Goal: Information Seeking & Learning: Learn about a topic

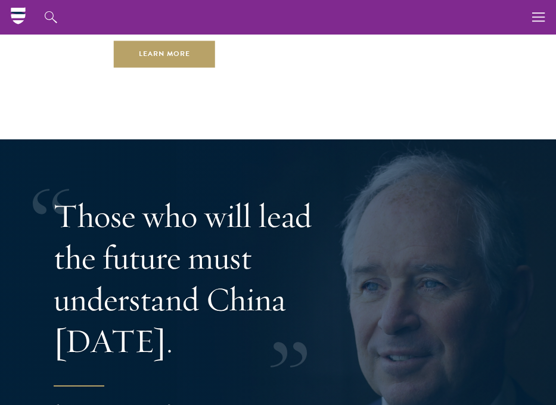
scroll to position [3188, 0]
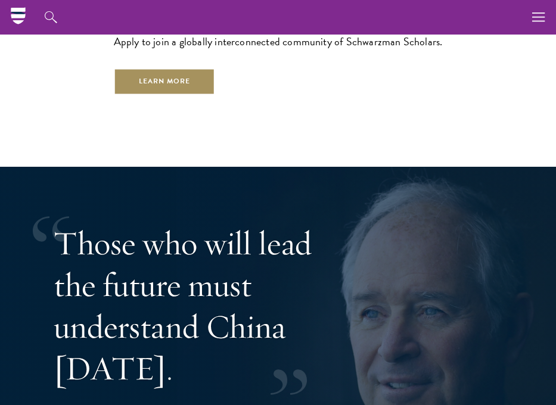
click at [174, 89] on link "Learn More" at bounding box center [165, 82] width 102 height 27
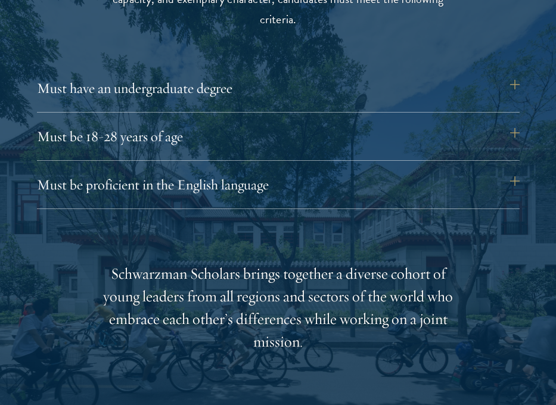
scroll to position [1576, 0]
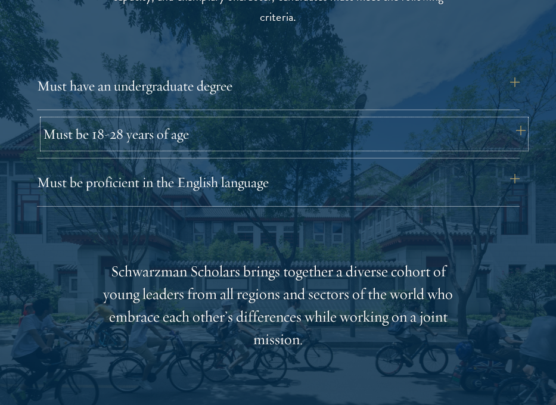
click at [164, 126] on button "Must be 18-28 years of age" at bounding box center [284, 134] width 483 height 29
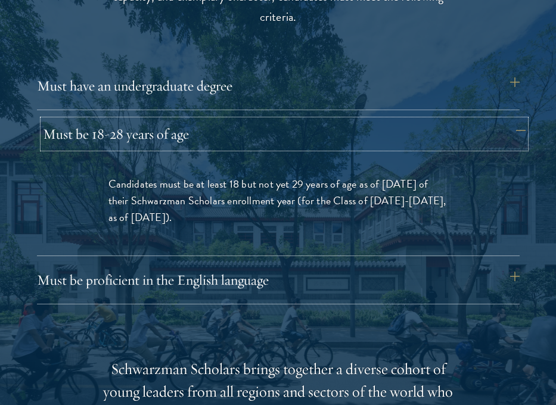
click at [162, 125] on button "Must be 18-28 years of age" at bounding box center [284, 134] width 483 height 29
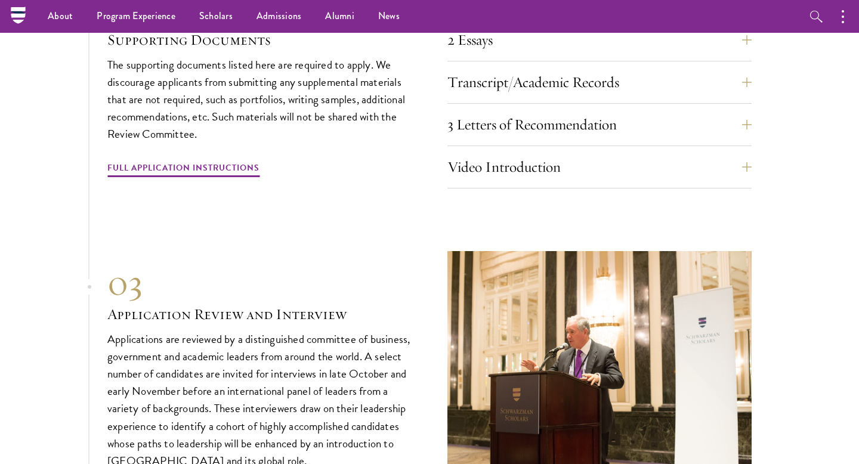
scroll to position [3796, 0]
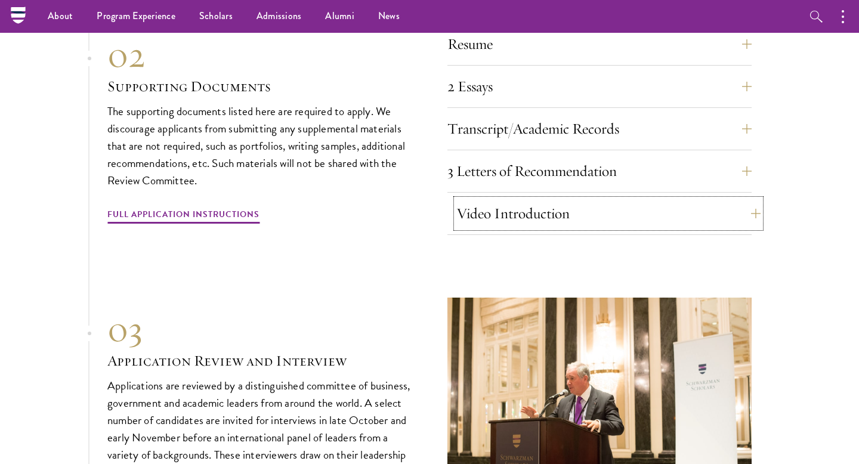
click at [469, 199] on button "Video Introduction" at bounding box center [608, 213] width 304 height 29
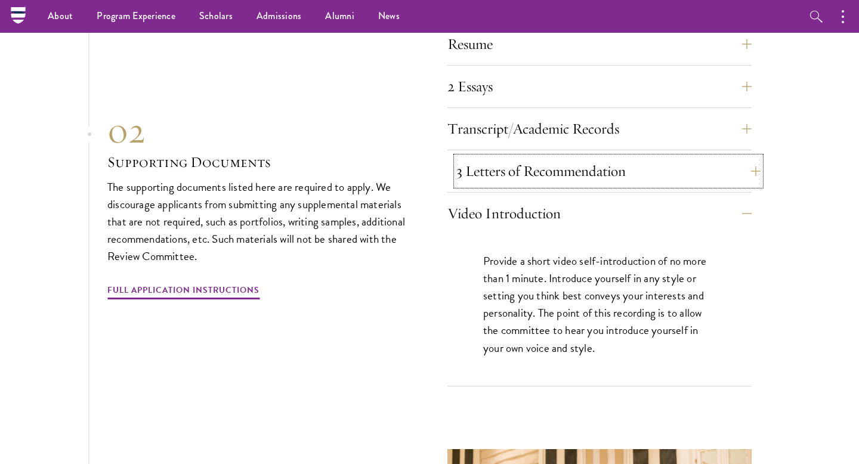
click at [467, 157] on button "3 Letters of Recommendation" at bounding box center [608, 171] width 304 height 29
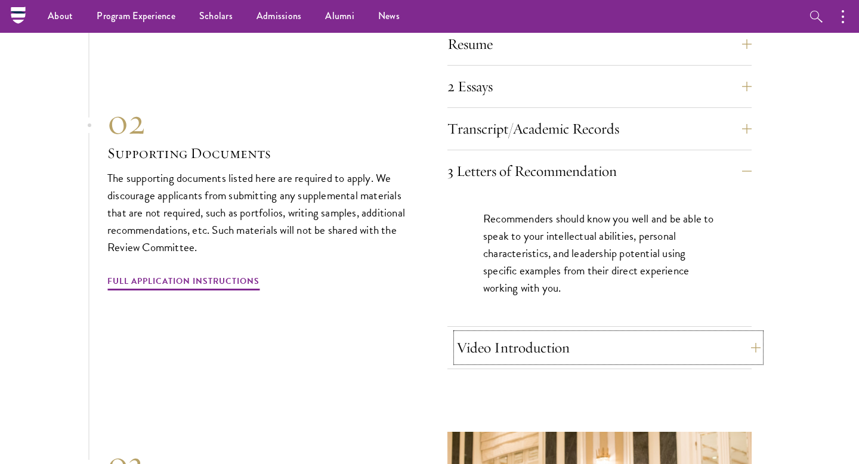
click at [475, 333] on button "Video Introduction" at bounding box center [608, 347] width 304 height 29
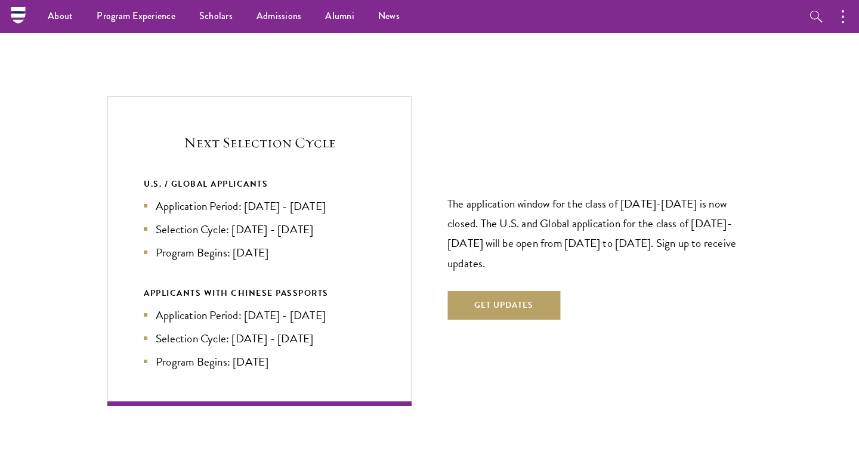
scroll to position [2490, 0]
